Goal: Browse casually: Explore the website without a specific task or goal

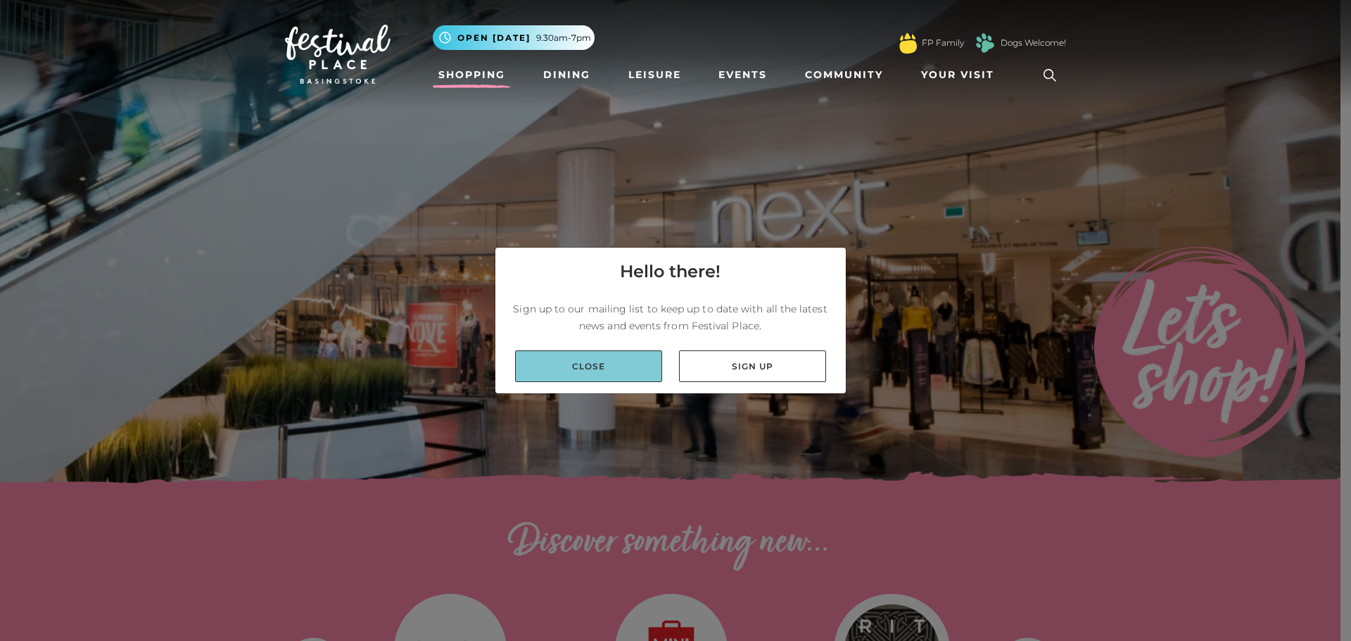
click at [621, 367] on link "Close" at bounding box center [588, 366] width 147 height 32
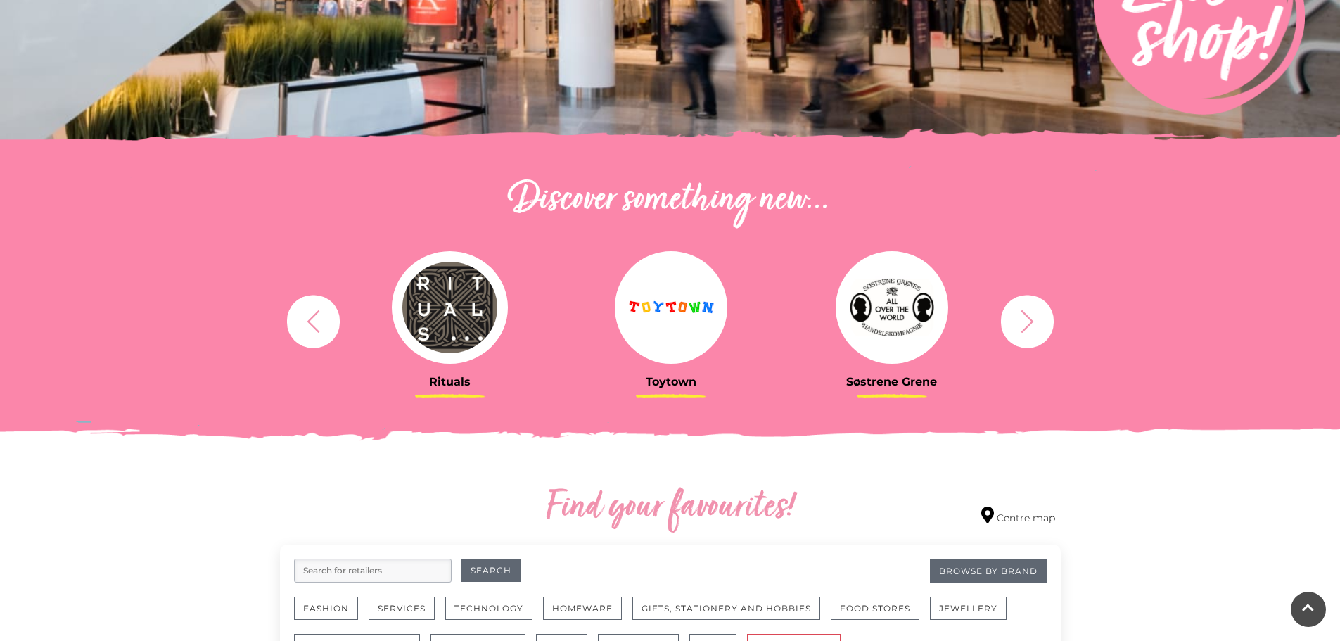
scroll to position [492, 0]
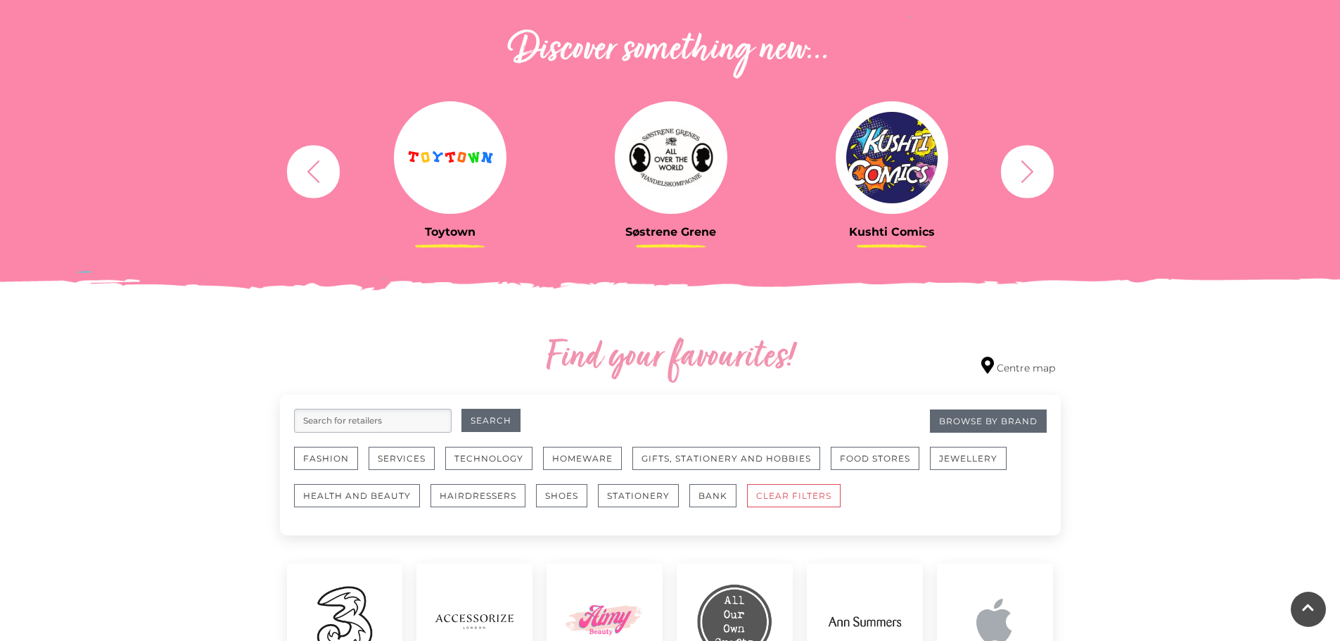
click at [1021, 191] on button "button" at bounding box center [1027, 171] width 53 height 53
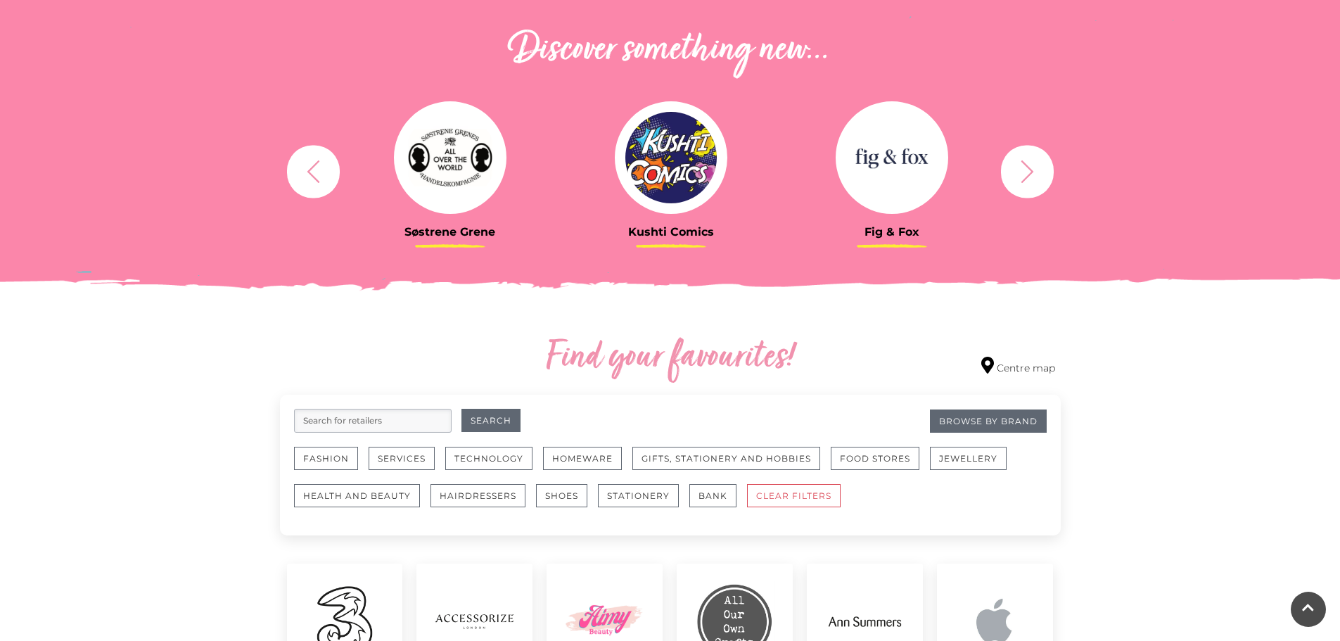
click at [1021, 191] on button "button" at bounding box center [1027, 171] width 53 height 53
click at [1020, 186] on button "button" at bounding box center [1027, 171] width 53 height 53
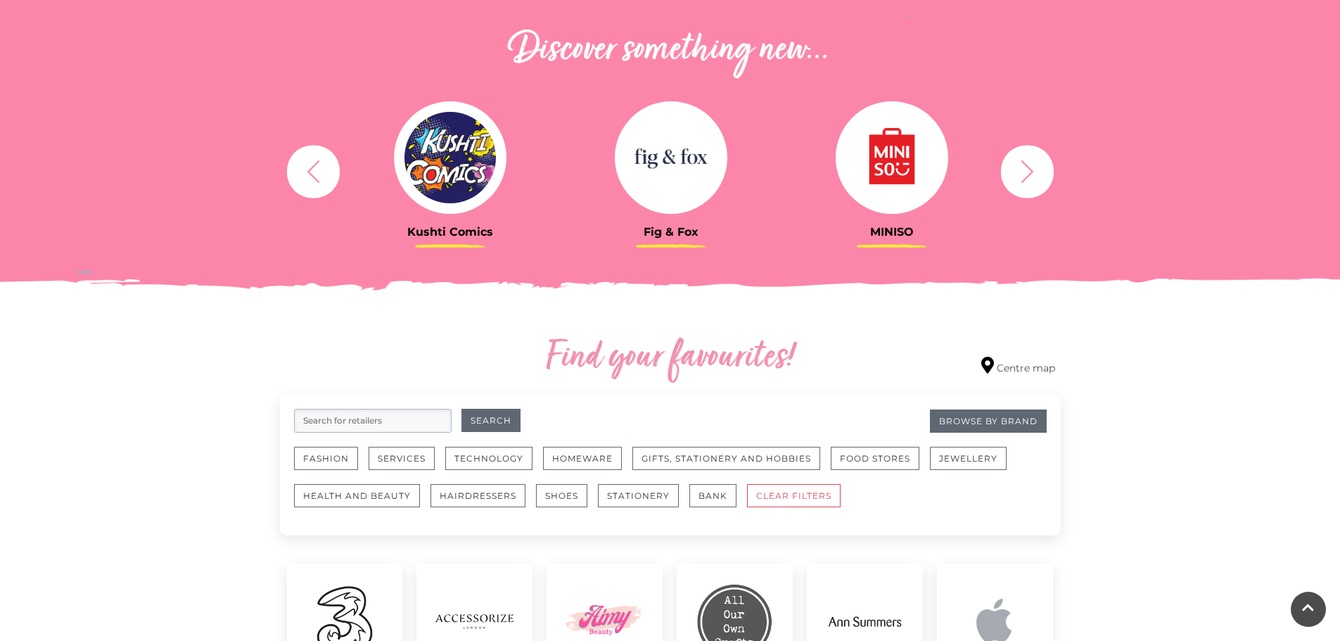
click at [1024, 188] on button "button" at bounding box center [1027, 171] width 53 height 53
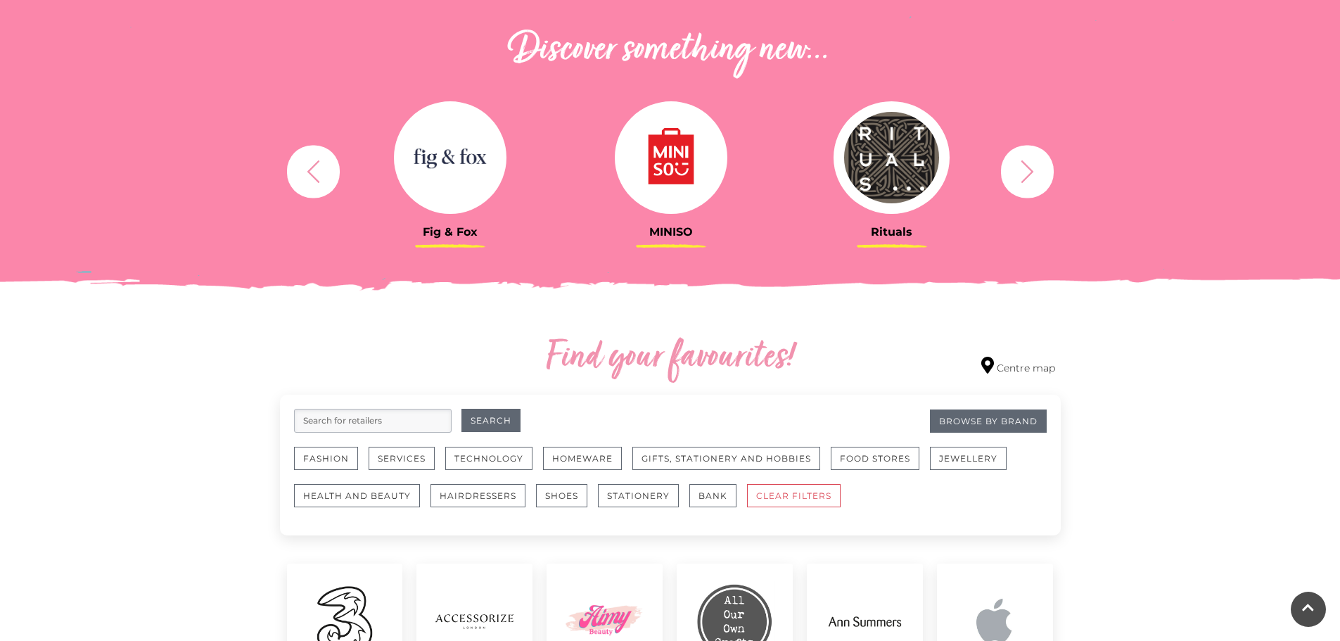
click at [1029, 173] on icon "button" at bounding box center [1027, 171] width 26 height 26
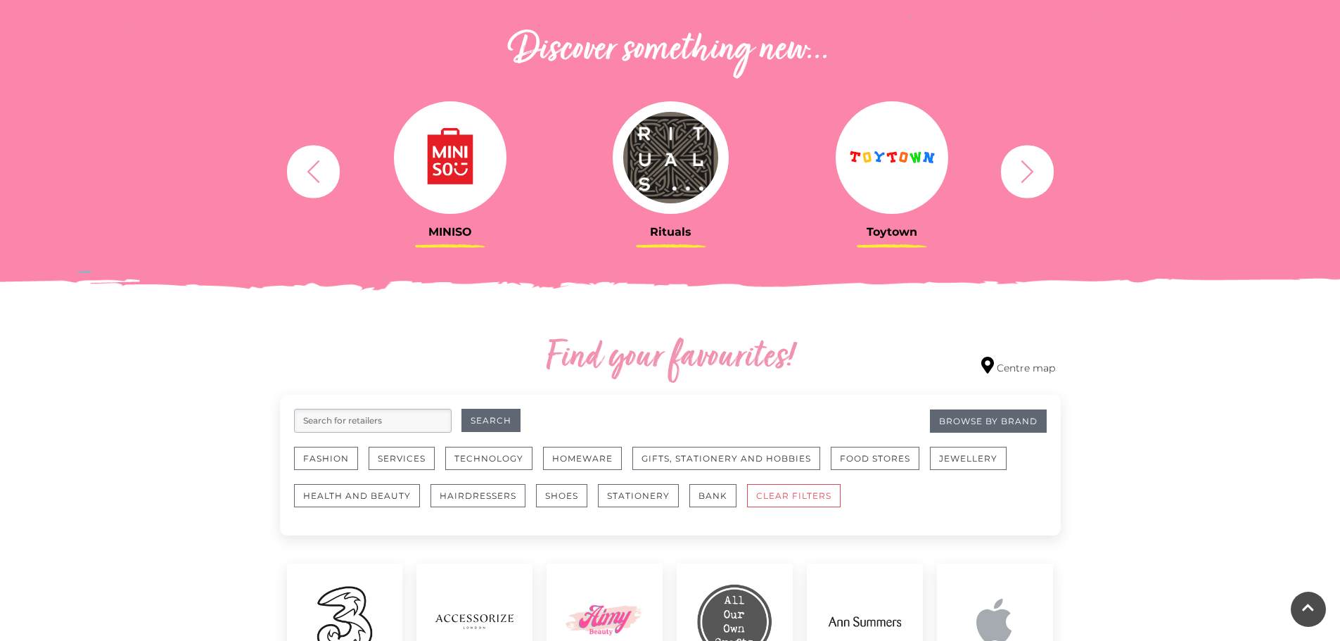
click at [1017, 165] on icon "button" at bounding box center [1027, 171] width 26 height 26
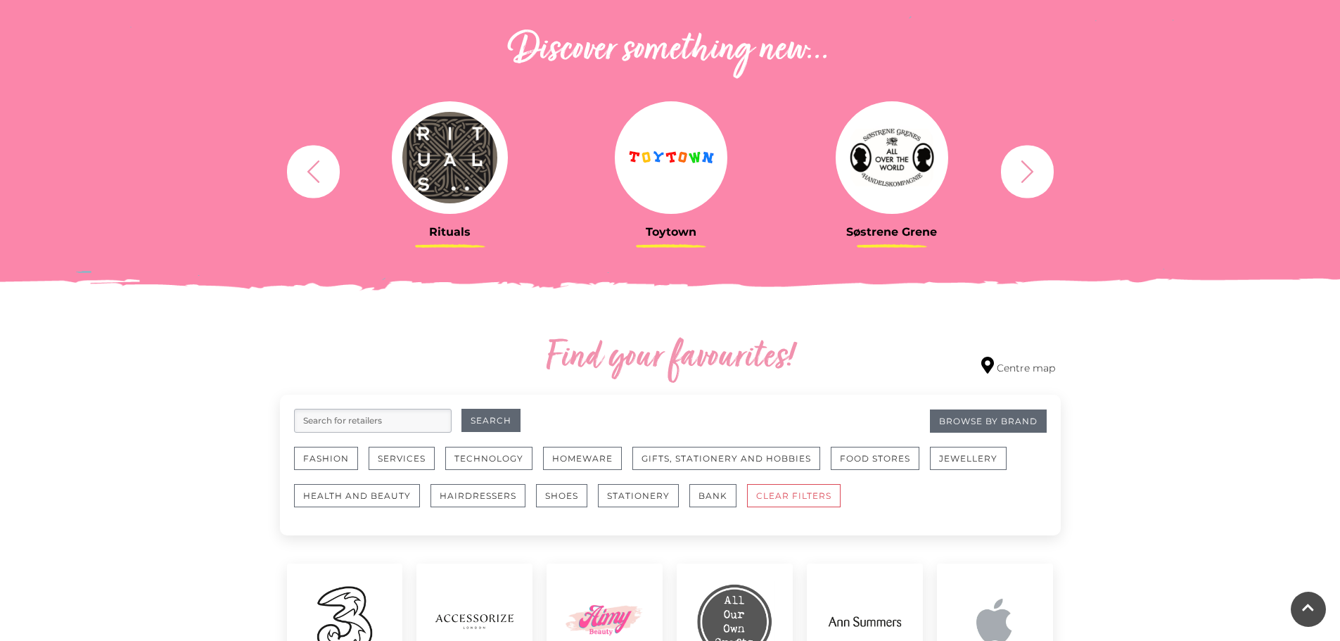
click at [1031, 173] on icon "button" at bounding box center [1027, 171] width 13 height 23
click at [1038, 172] on icon "button" at bounding box center [1027, 171] width 26 height 26
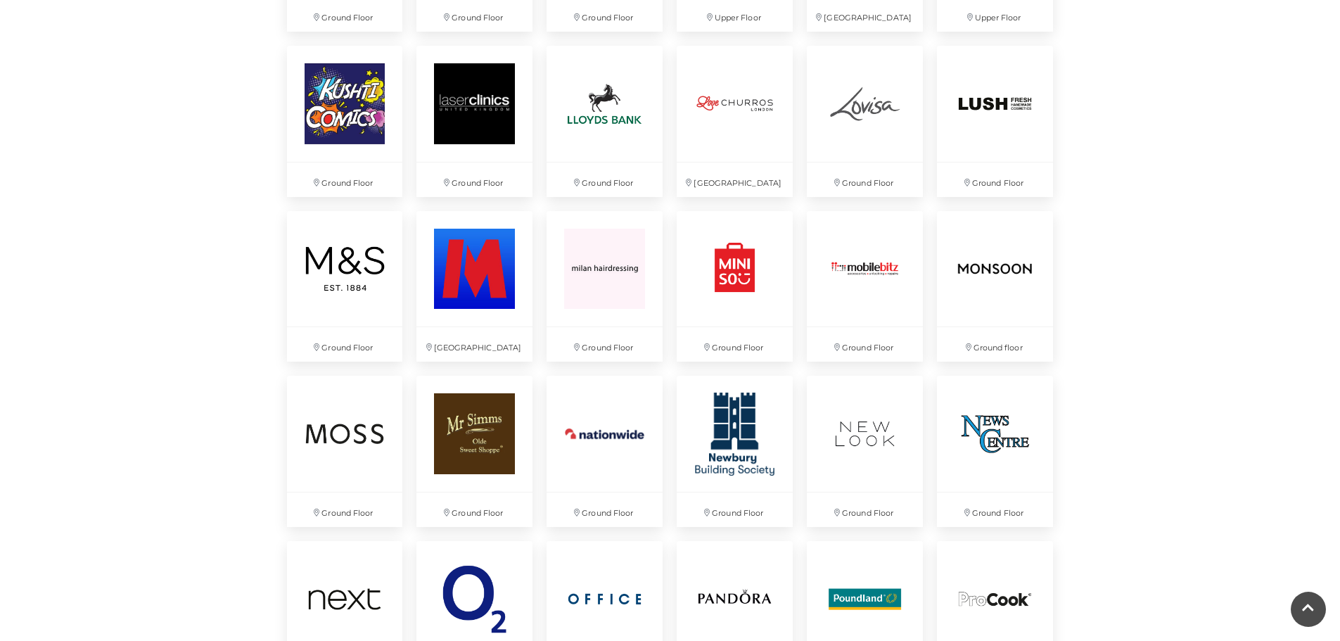
scroll to position [2462, 0]
